Goal: Find specific page/section: Find specific page/section

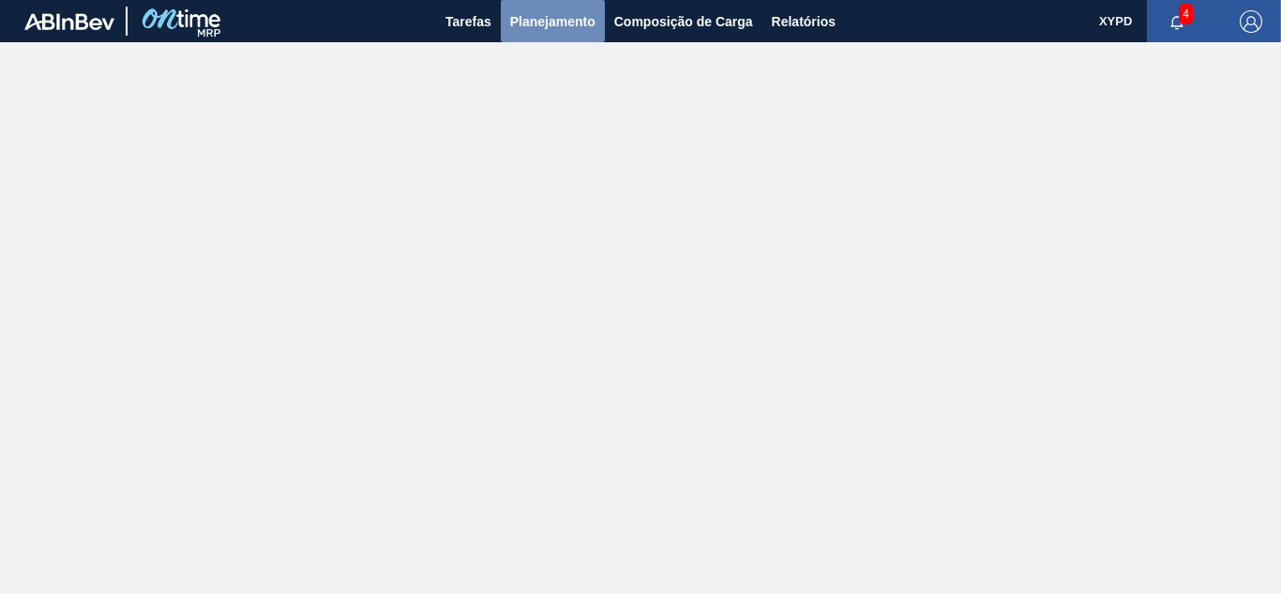
click at [567, 16] on span "Planejamento" at bounding box center [552, 21] width 85 height 23
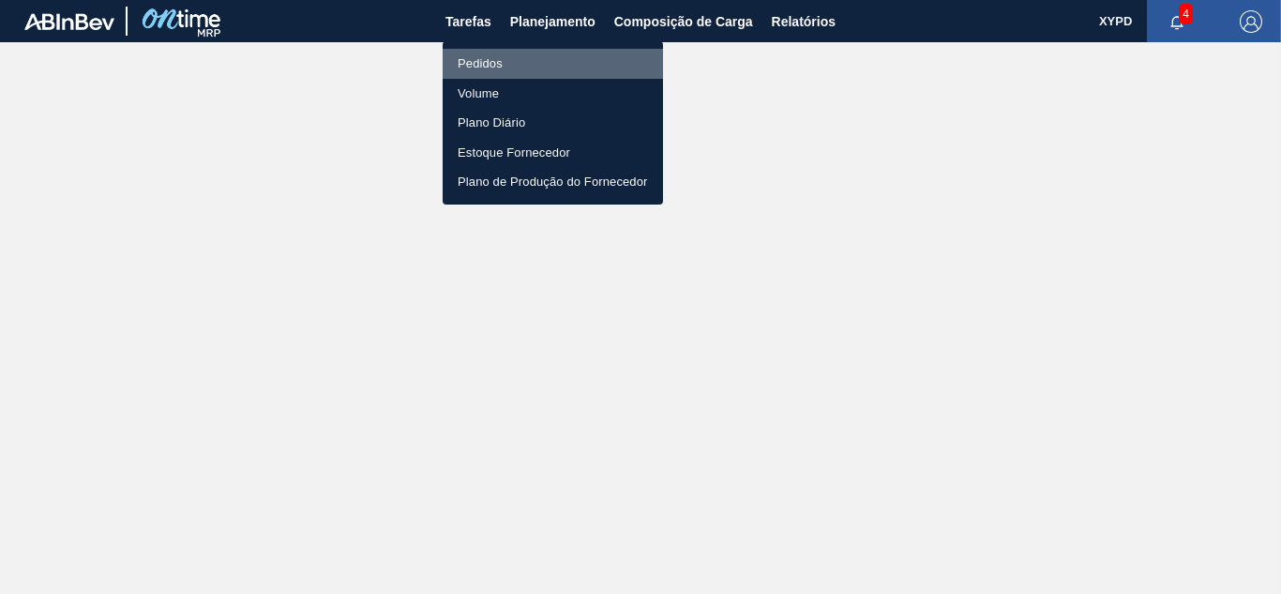
click at [475, 61] on li "Pedidos" at bounding box center [553, 64] width 220 height 30
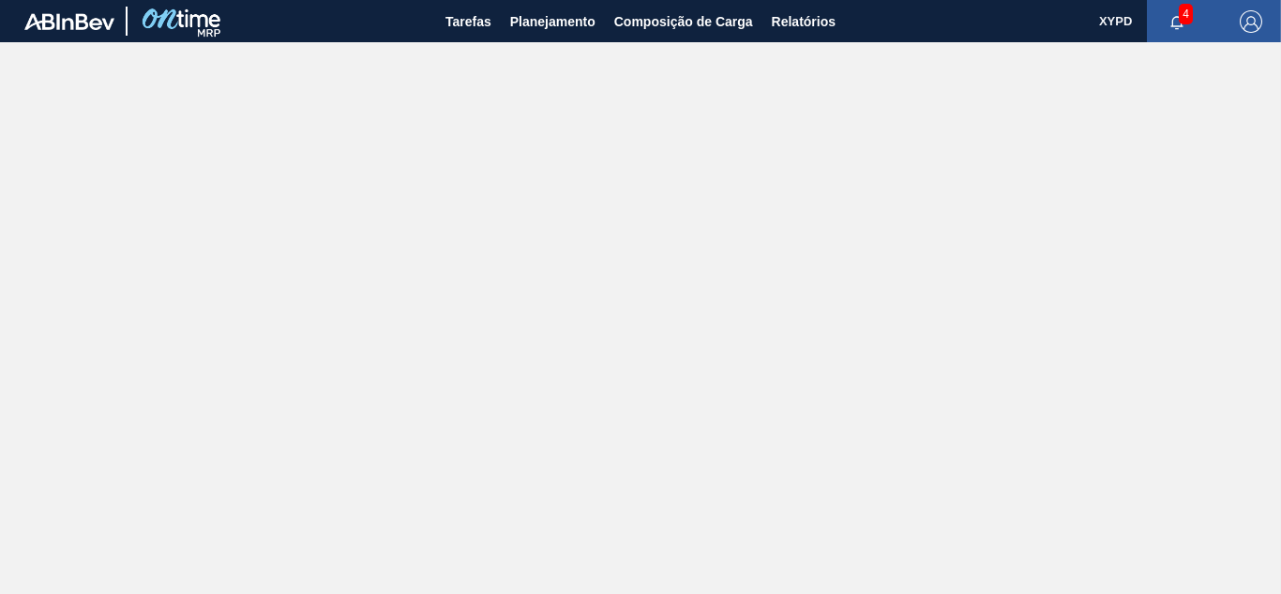
click at [679, 279] on main "Tarefas Planejamento Composição de Carga Relatórios XYPD 4 Marcar todas como li…" at bounding box center [640, 297] width 1281 height 594
click at [1132, 19] on span "XYPD" at bounding box center [1115, 21] width 33 height 42
click at [1253, 23] on img "button" at bounding box center [1251, 21] width 23 height 23
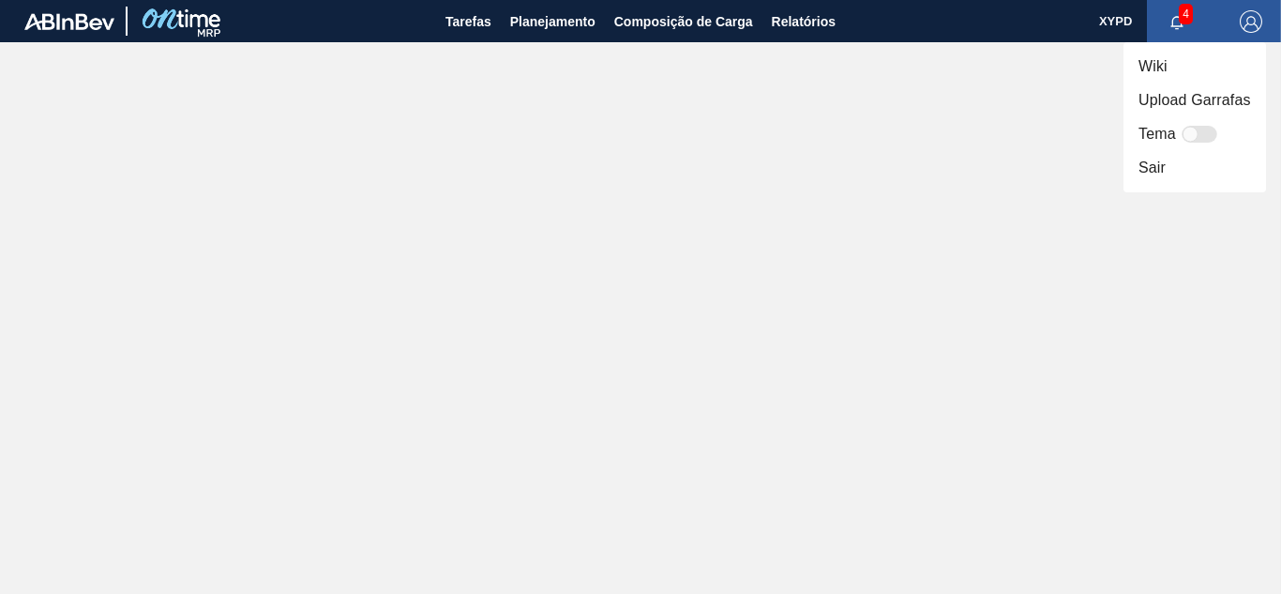
click at [1153, 165] on li "Sair" at bounding box center [1194, 168] width 143 height 34
